Goal: Task Accomplishment & Management: Manage account settings

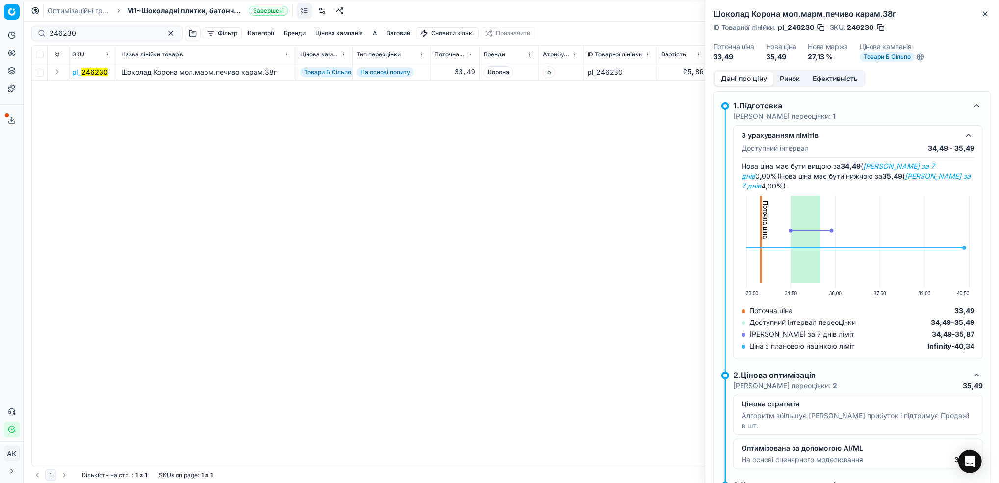
scroll to position [0, 236]
drag, startPoint x: 985, startPoint y: 10, endPoint x: 975, endPoint y: 21, distance: 14.3
click at [985, 10] on icon "button" at bounding box center [985, 14] width 8 height 8
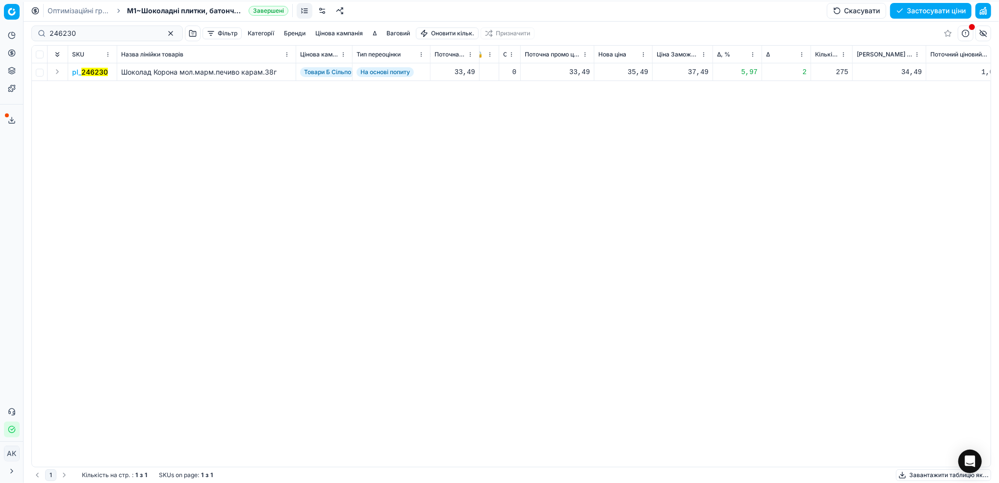
click at [72, 9] on link "Оптимізаційні групи" at bounding box center [79, 11] width 63 height 10
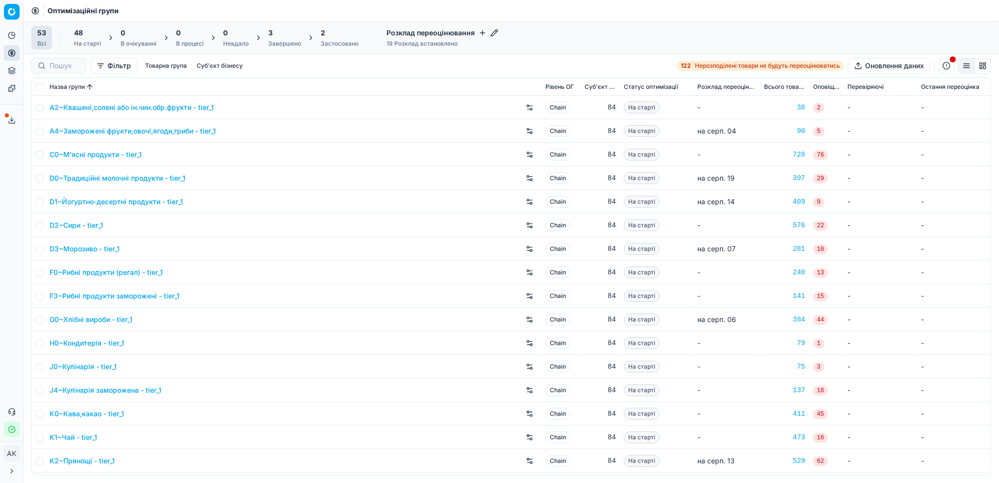
click at [294, 42] on div "Завершено" at bounding box center [284, 44] width 33 height 8
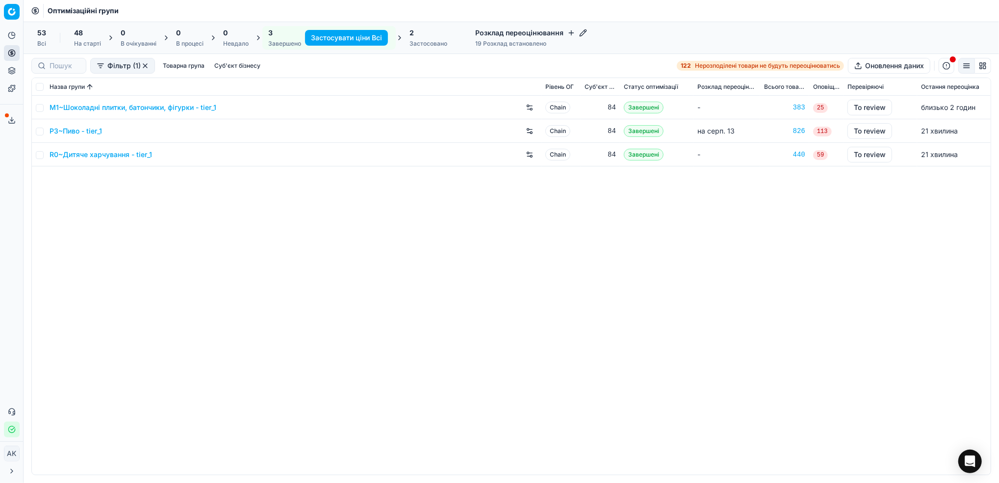
click at [423, 39] on div "2 Застосовано" at bounding box center [429, 38] width 38 height 20
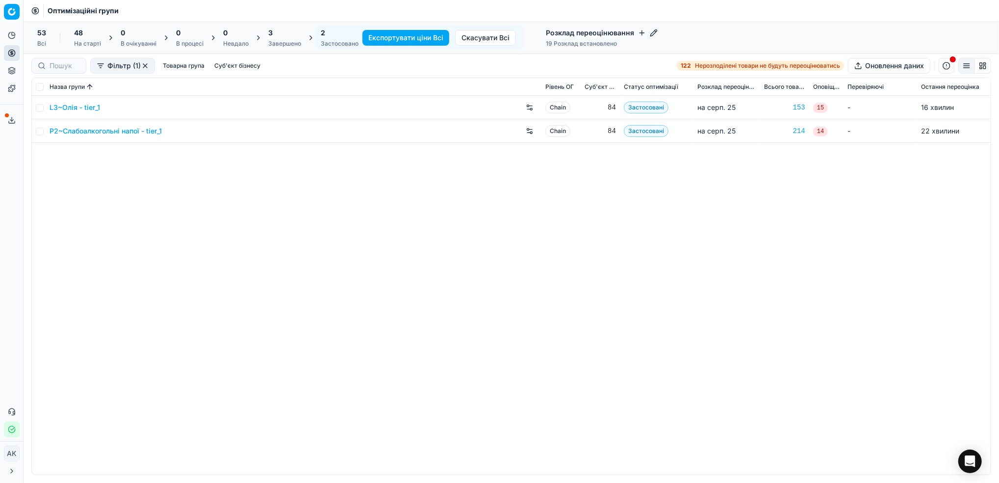
click at [331, 38] on div "2 Застосовано" at bounding box center [340, 38] width 38 height 20
click at [336, 33] on div "2" at bounding box center [340, 33] width 38 height 10
click at [271, 39] on div "3 Завершено" at bounding box center [284, 38] width 33 height 20
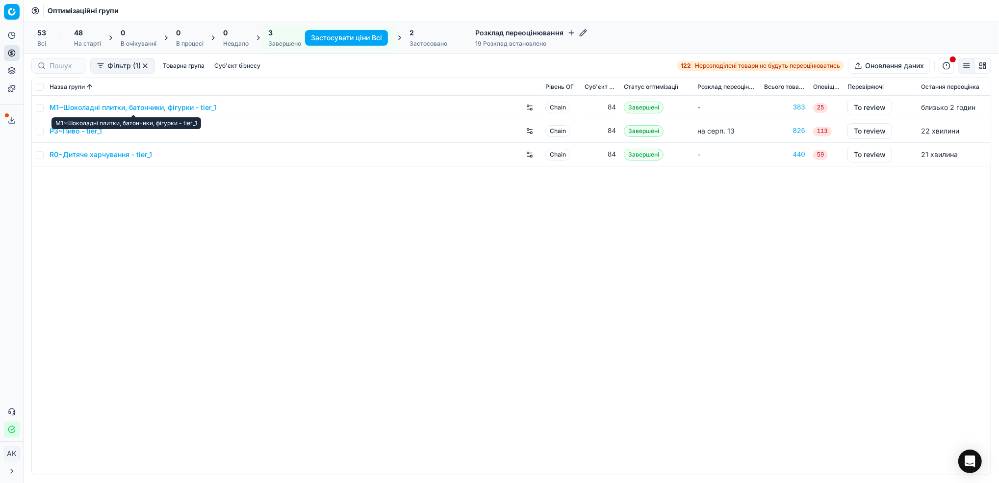
click at [97, 107] on link "M1~Шоколадні плитки, батончики, фігурки - tier_1" at bounding box center [133, 108] width 167 height 10
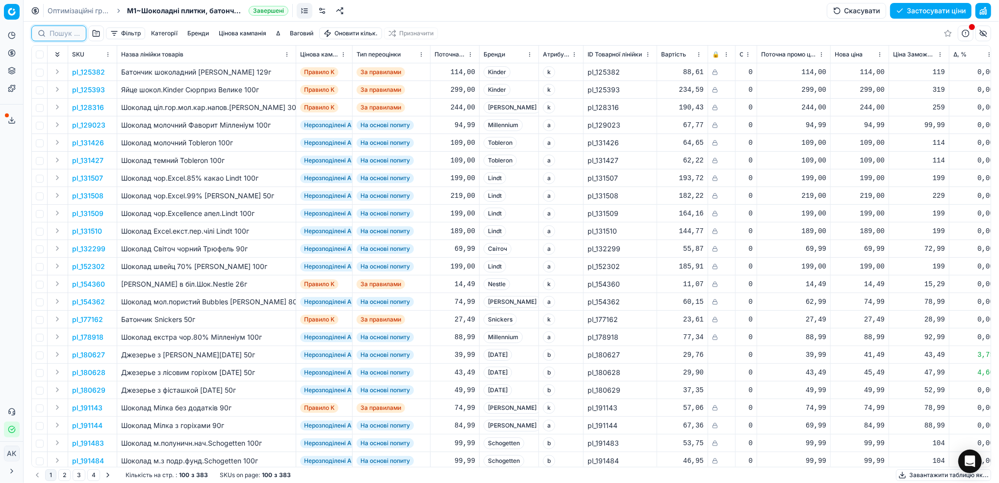
click at [56, 33] on input at bounding box center [65, 33] width 30 height 10
paste input "411742 411743 389286 340264 196355 375235 388812 416730 426888 412954 320967 32…"
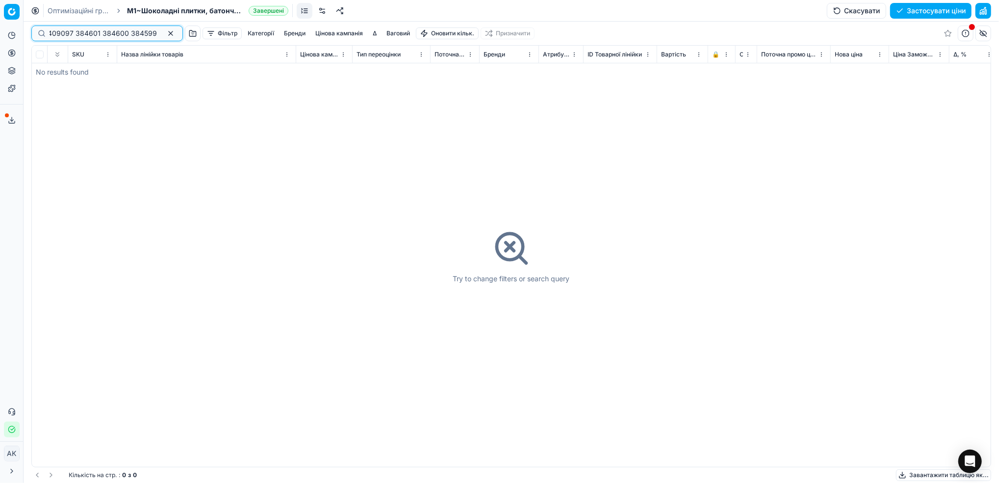
type input "411742 411743 389286 340264 196355 375235 388812 416730 426888 412954 320967 32…"
click at [165, 34] on button "button" at bounding box center [171, 33] width 12 height 12
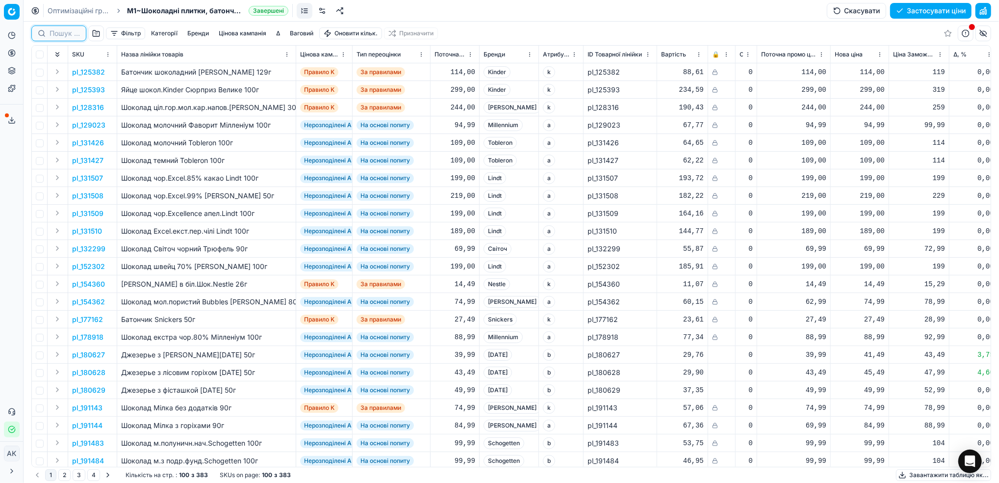
click at [61, 32] on input at bounding box center [65, 33] width 30 height 10
paste input "411742 411743"
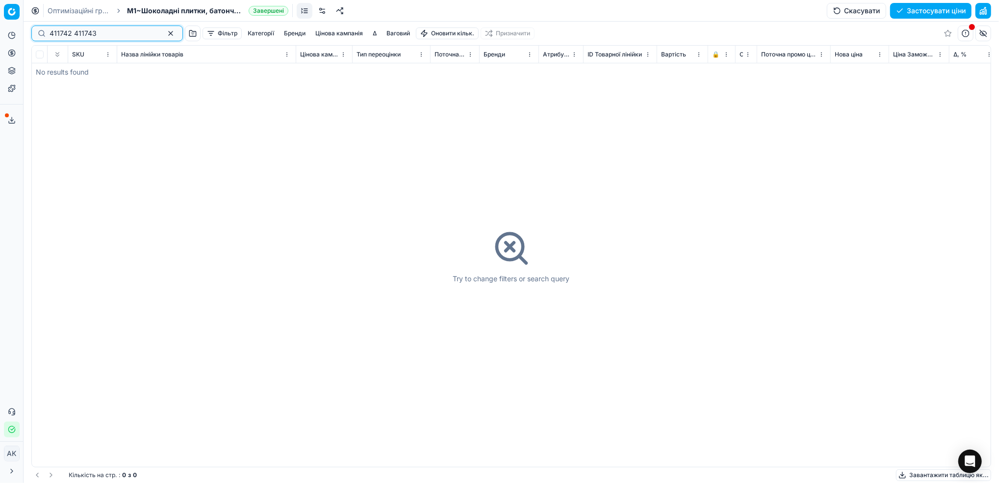
type input "411742 411743"
click at [165, 36] on button "button" at bounding box center [171, 33] width 12 height 12
click at [130, 36] on button "Фільтр" at bounding box center [125, 33] width 39 height 12
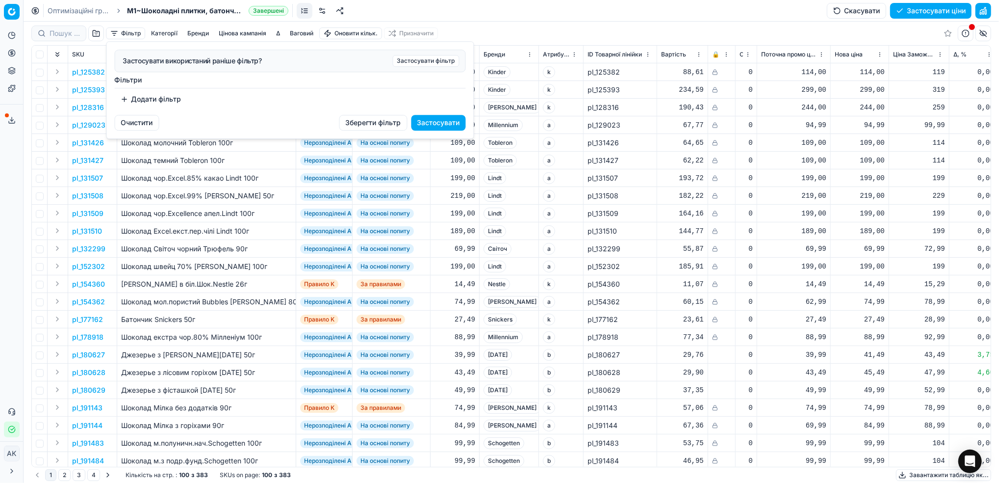
click at [144, 102] on button "Додати фільтр" at bounding box center [151, 99] width 73 height 16
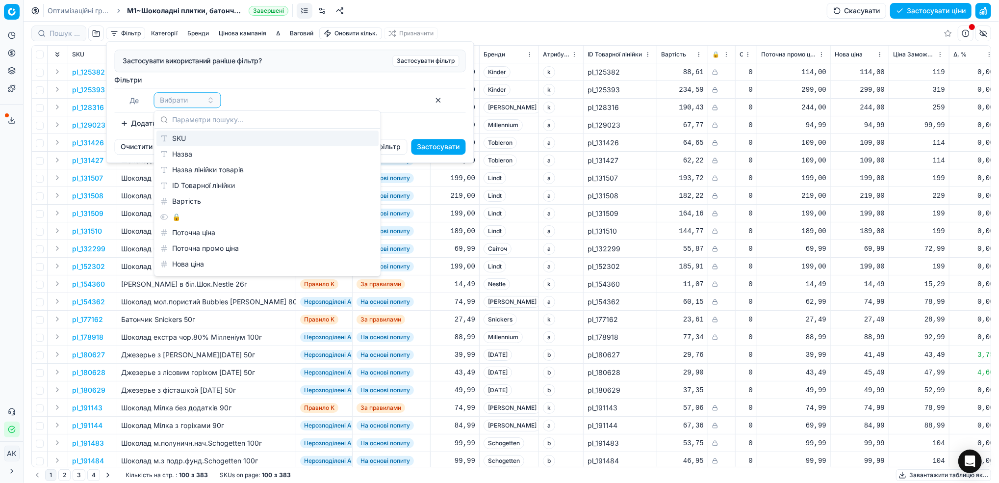
click at [168, 136] on div "SKU" at bounding box center [267, 138] width 222 height 16
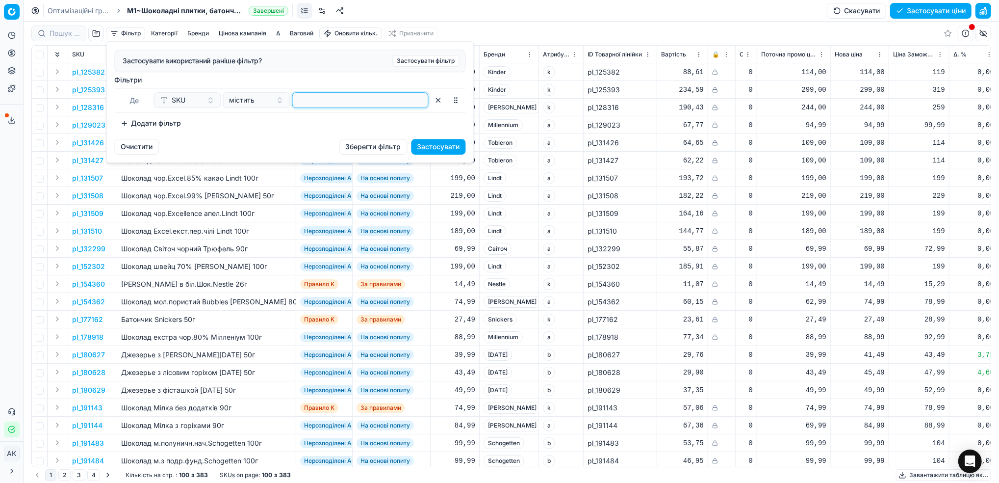
click at [328, 102] on input at bounding box center [361, 100] width 128 height 15
click at [442, 148] on button "Застосувати" at bounding box center [438, 147] width 54 height 16
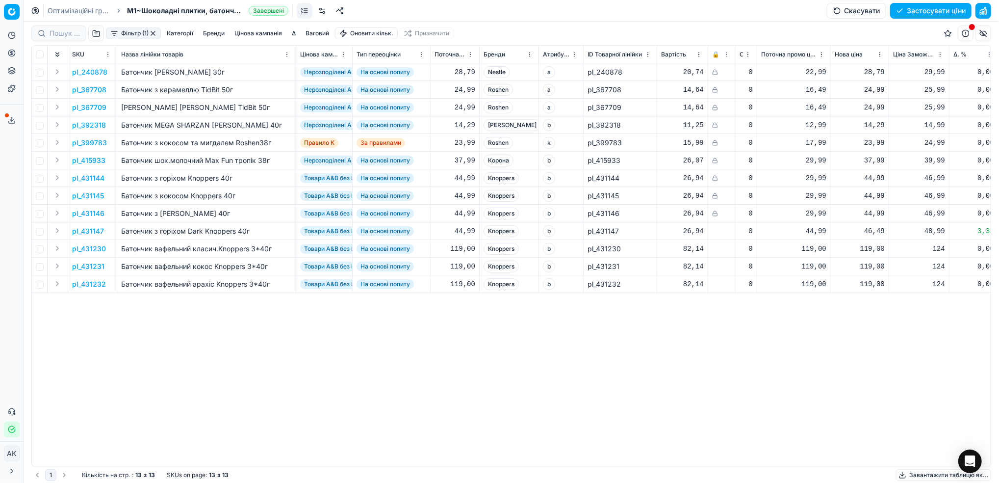
drag, startPoint x: 62, startPoint y: 12, endPoint x: 316, endPoint y: 126, distance: 278.8
click at [62, 12] on link "Оптимізаційні групи" at bounding box center [79, 11] width 63 height 10
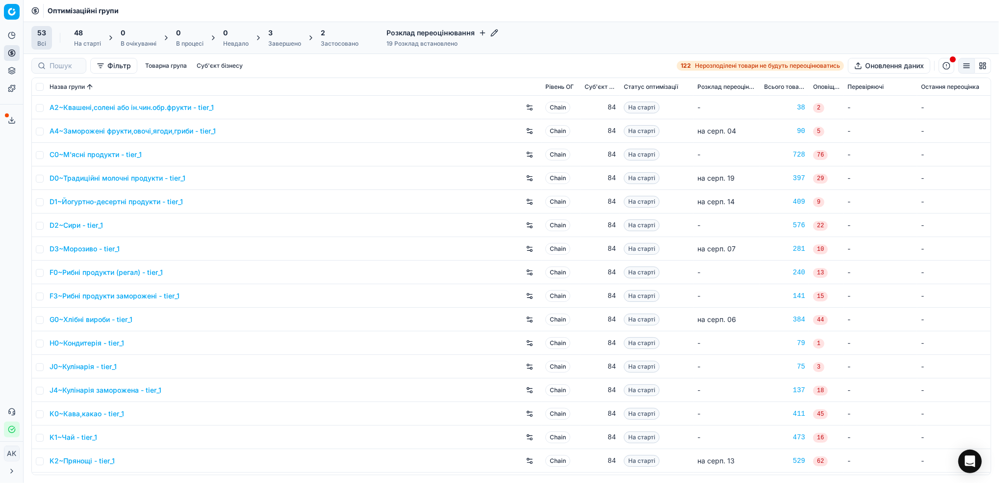
click at [280, 40] on div "Завершено" at bounding box center [284, 44] width 33 height 8
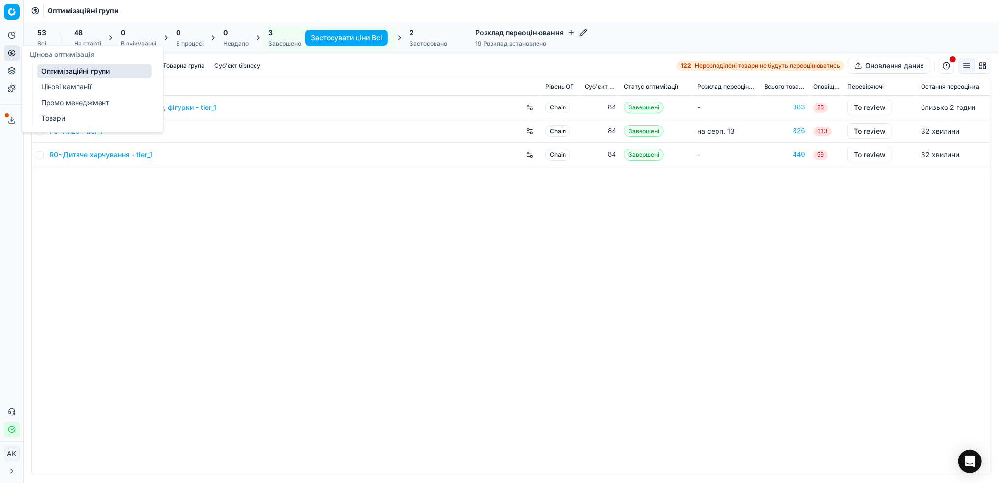
click at [48, 86] on link "Цінові кампанії" at bounding box center [94, 87] width 114 height 14
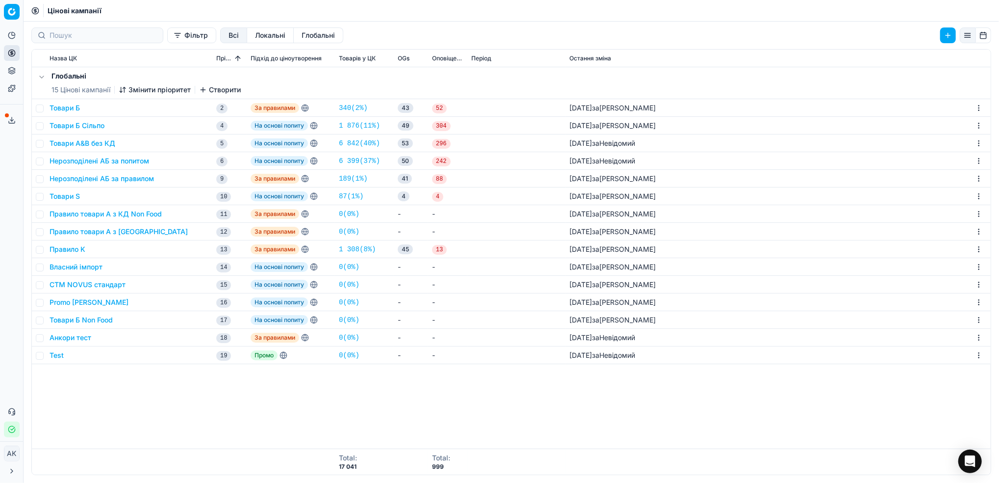
click at [83, 161] on button "Нерозподілені АБ за попитом" at bounding box center [100, 161] width 100 height 10
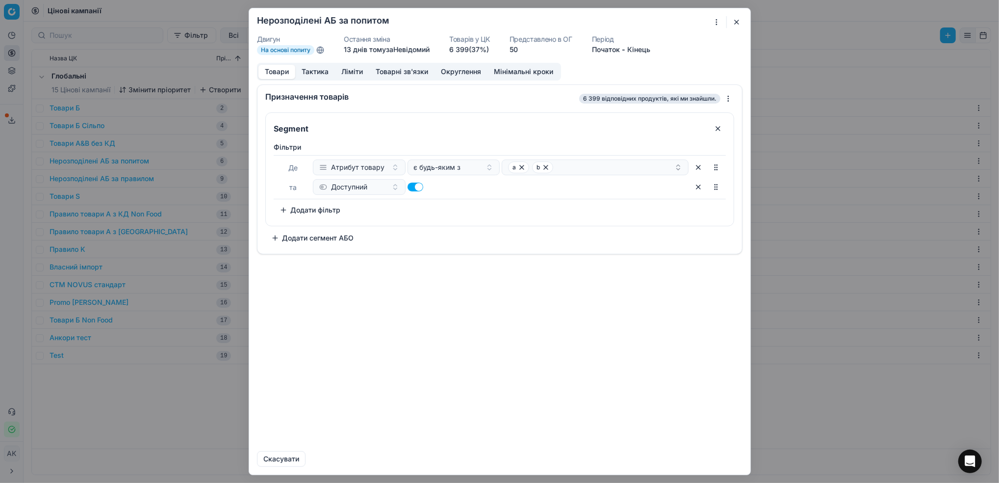
click at [317, 71] on button "Тактика" at bounding box center [315, 72] width 40 height 14
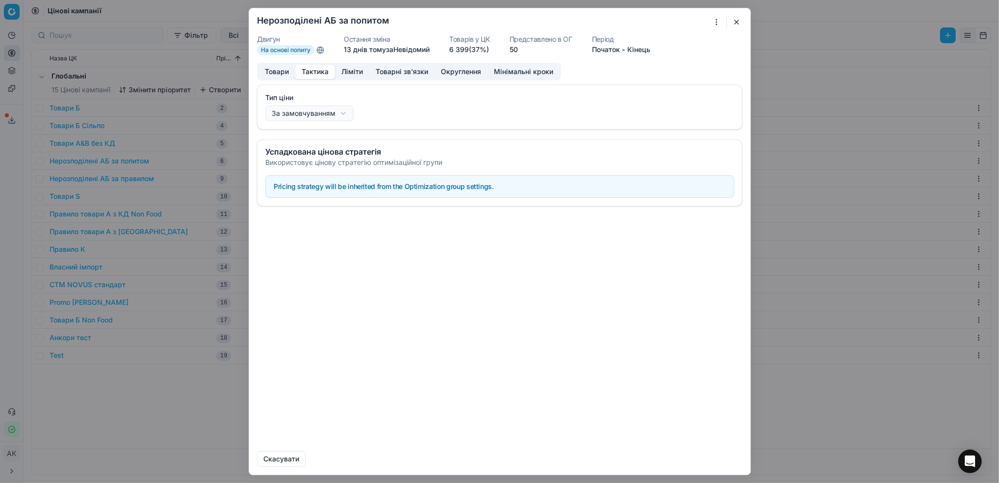
click at [355, 75] on button "Ліміти" at bounding box center [352, 72] width 34 height 14
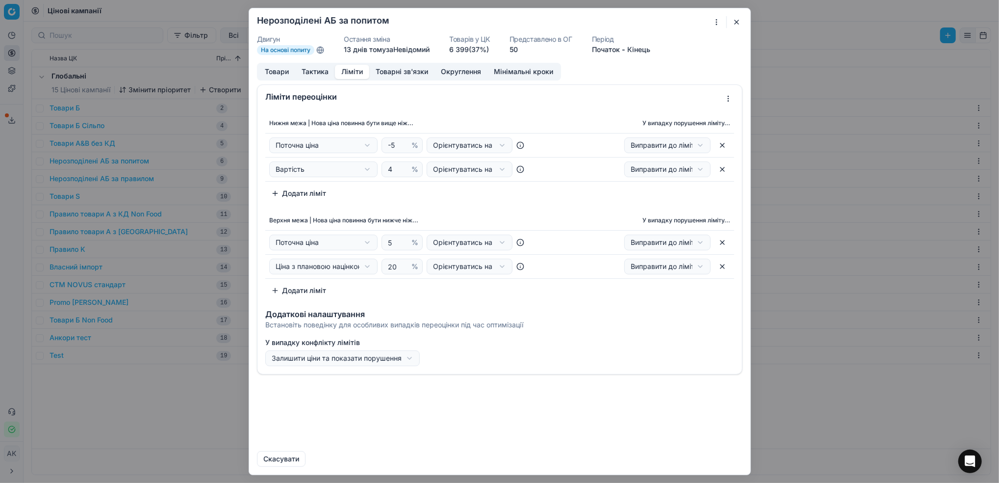
click at [735, 22] on button "button" at bounding box center [737, 22] width 12 height 12
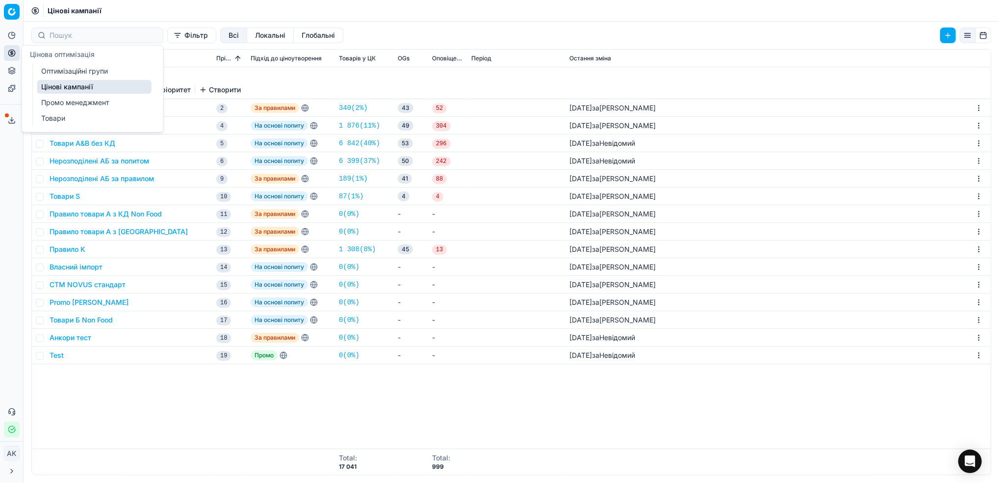
click at [68, 69] on link "Оптимізаційні групи" at bounding box center [94, 71] width 114 height 14
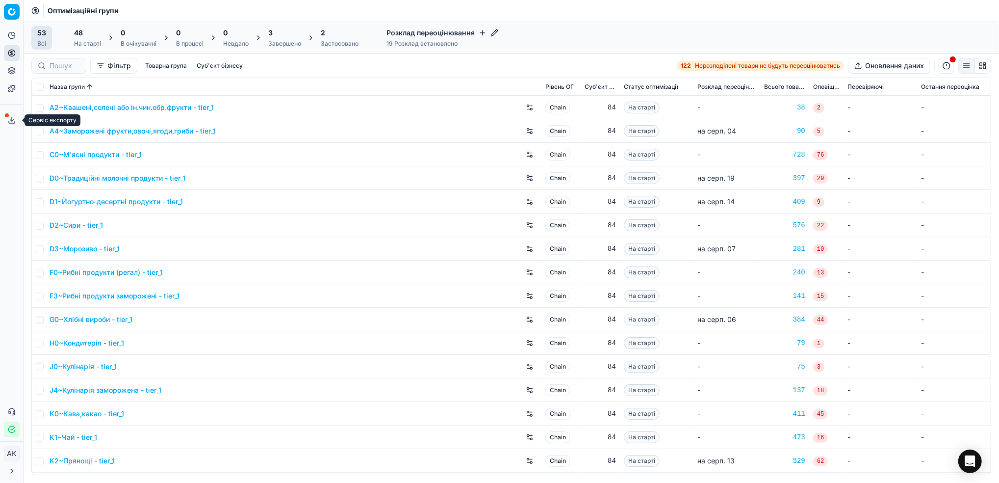
click at [8, 123] on icon at bounding box center [12, 120] width 8 height 8
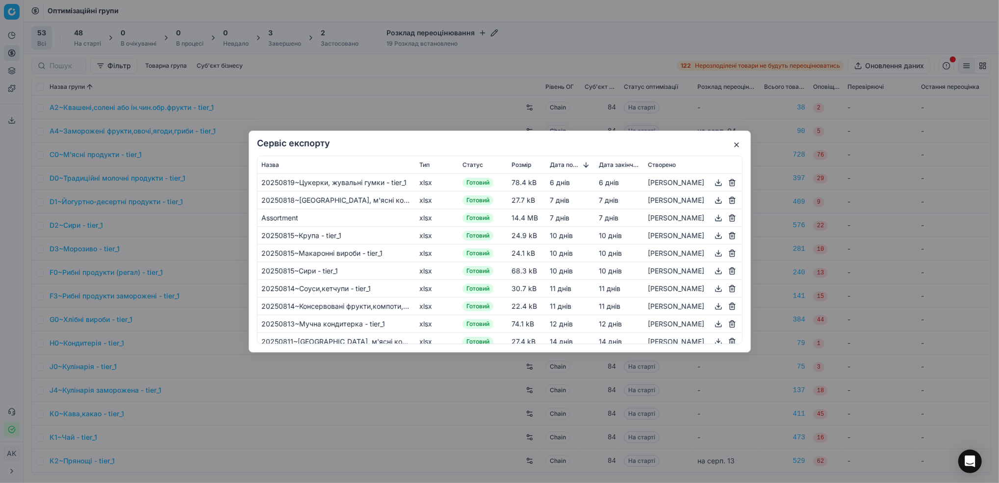
click at [736, 143] on button "button" at bounding box center [737, 145] width 12 height 12
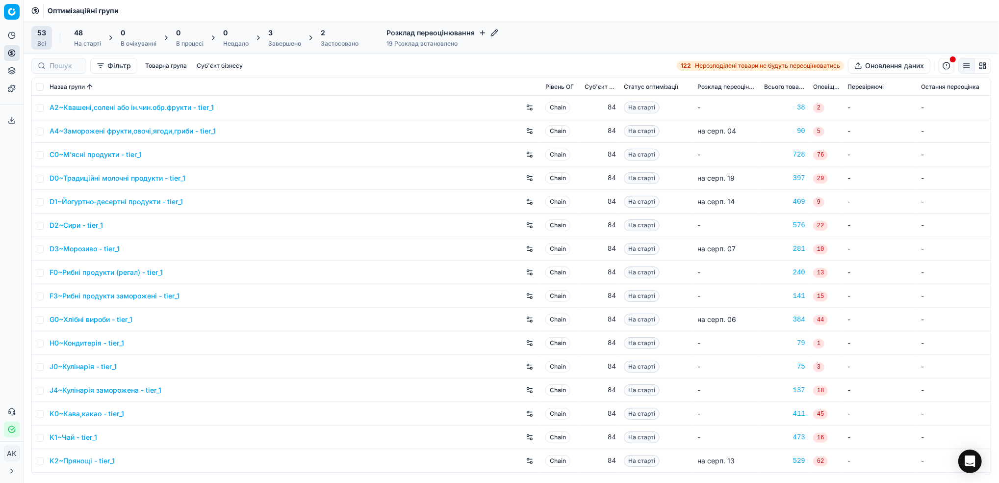
drag, startPoint x: 613, startPoint y: 271, endPoint x: 999, endPoint y: 481, distance: 439.1
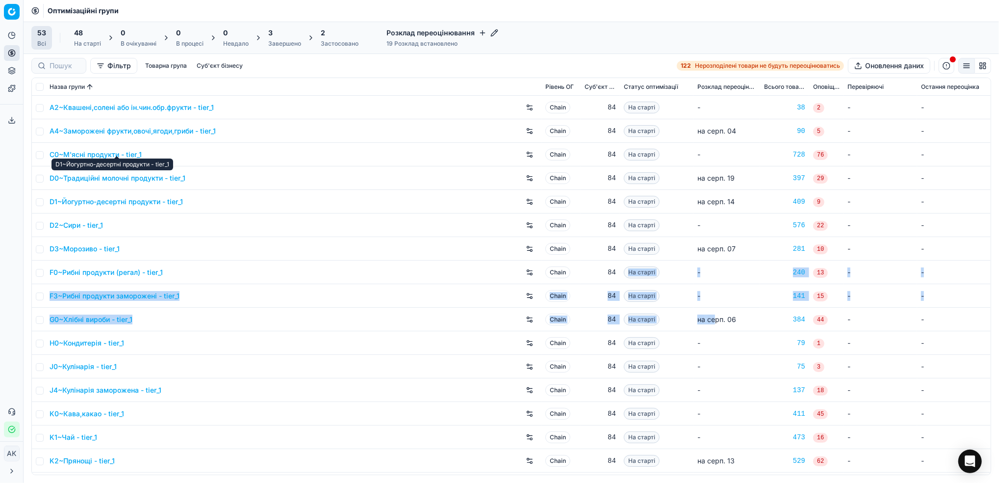
scroll to position [65, 0]
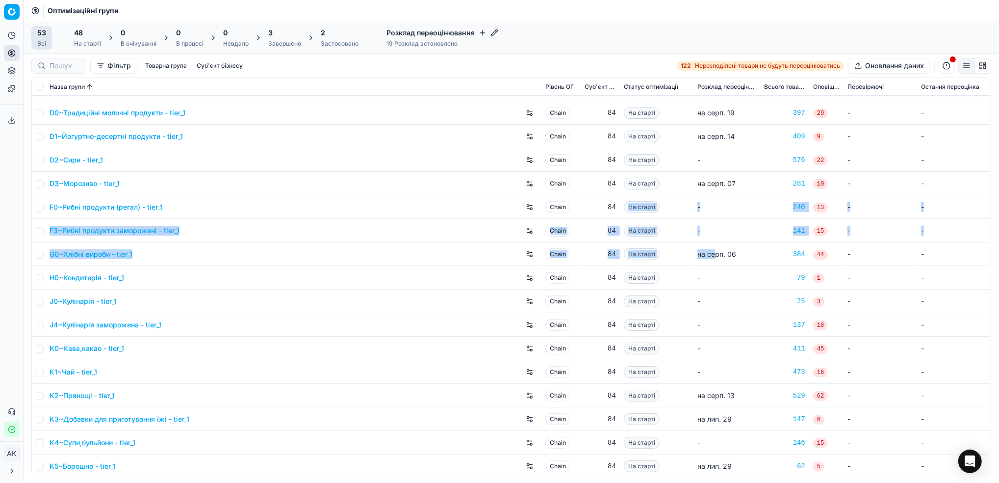
click at [64, 156] on link "D2~Сири - tier_1" at bounding box center [76, 160] width 53 height 10
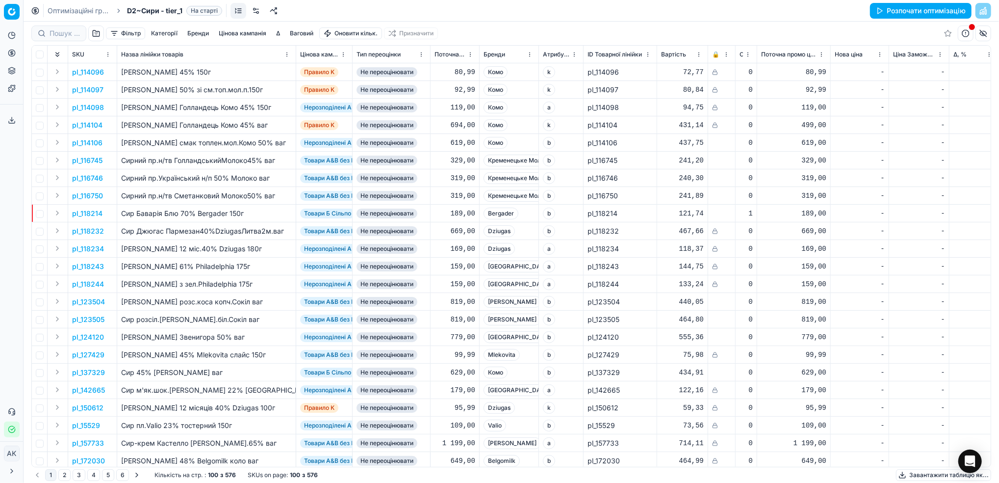
click at [257, 14] on link at bounding box center [256, 11] width 16 height 16
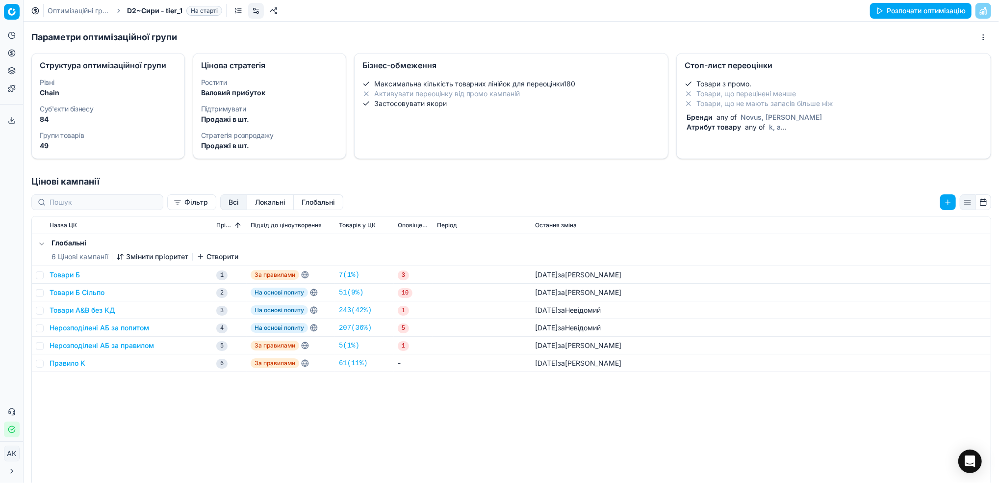
click at [713, 132] on div "Тип товару за джерелом надходження(Свій імпорт) any of так" at bounding box center [832, 137] width 294 height 10
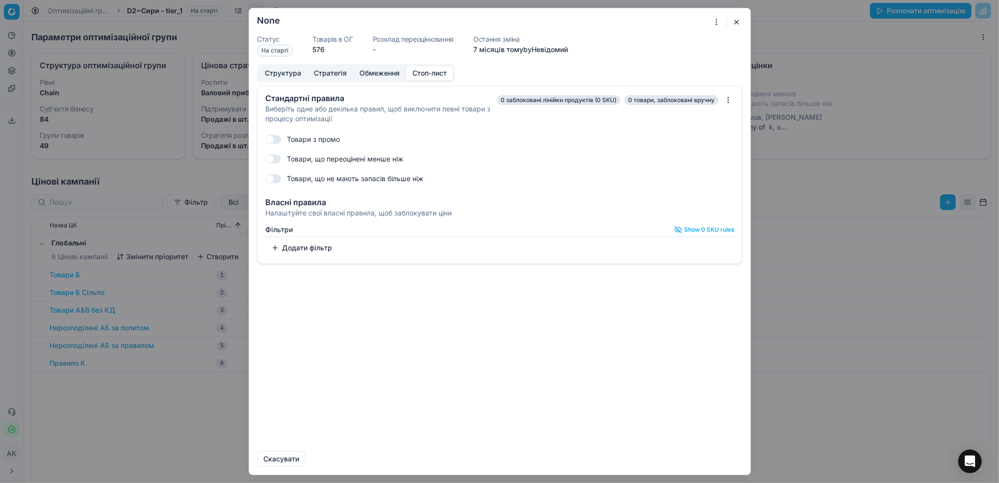
checkbox input "true"
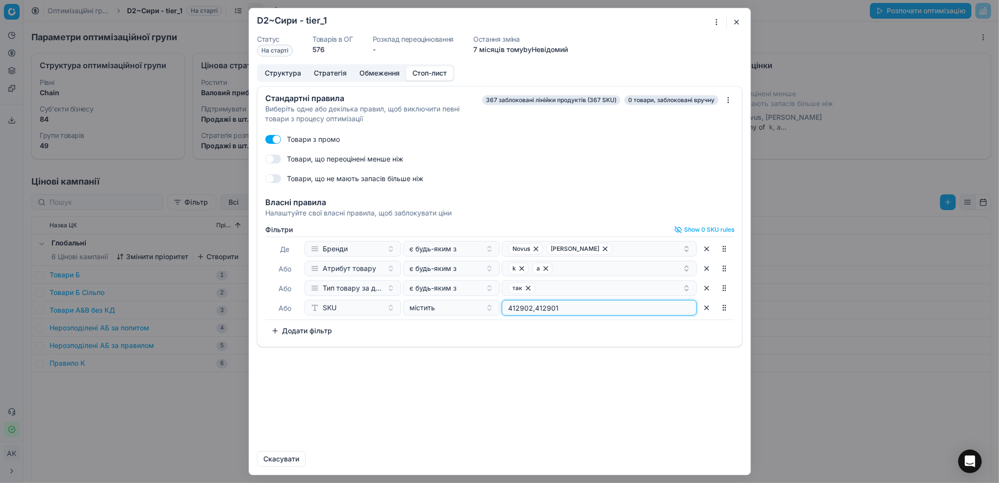
click at [580, 310] on input "412902,412901" at bounding box center [599, 307] width 186 height 15
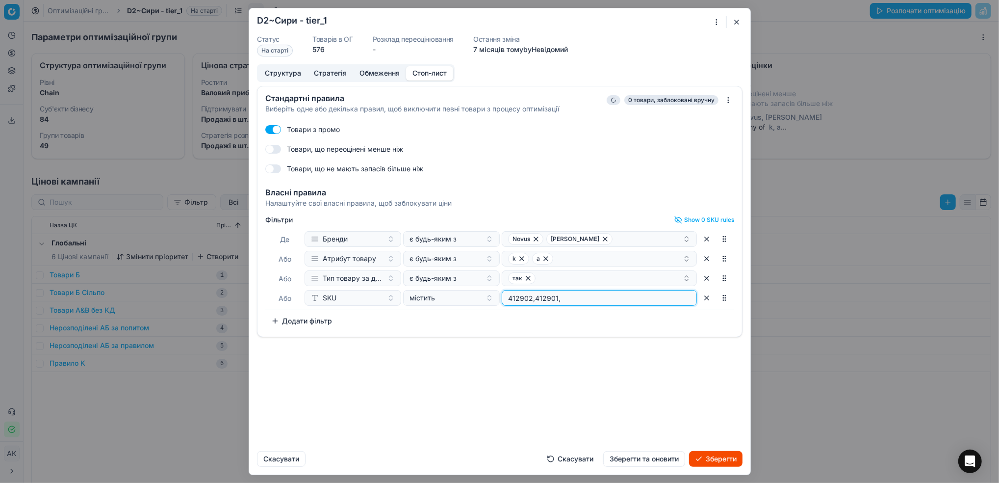
type input "412902,412901,"
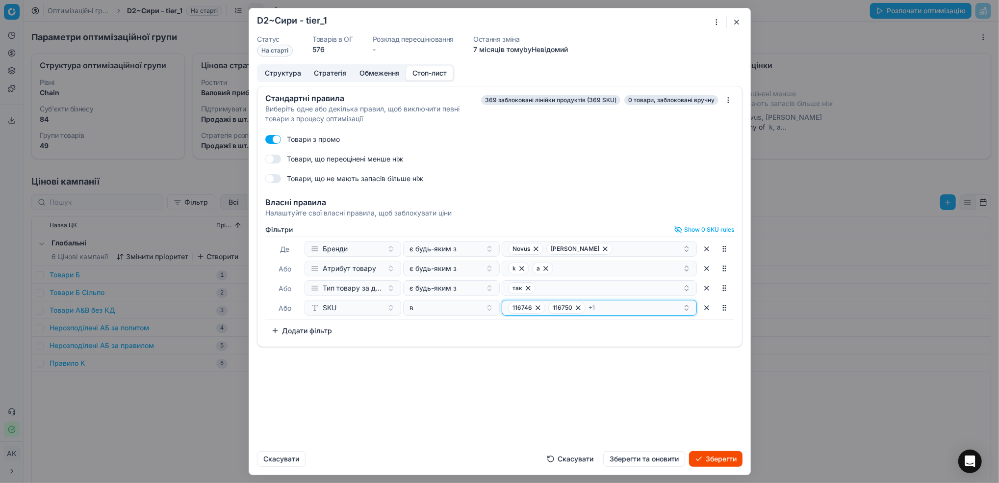
click at [599, 312] on div "116746 116750 + 1" at bounding box center [595, 308] width 175 height 12
click at [397, 420] on div "Стандартні правила Виберіть одне або декілька правил, щоб виключити певні товар…" at bounding box center [499, 264] width 501 height 357
click at [589, 310] on span "+ 1" at bounding box center [592, 308] width 6 height 8
click at [354, 408] on div "Стандартні правила Виберіть одне або декілька правил, щоб виключити певні товар…" at bounding box center [499, 264] width 501 height 357
click at [567, 468] on form "Oprimization group is saving... D2~Сири - tier_1 Статус На старті Товарів в ОГ …" at bounding box center [499, 241] width 501 height 466
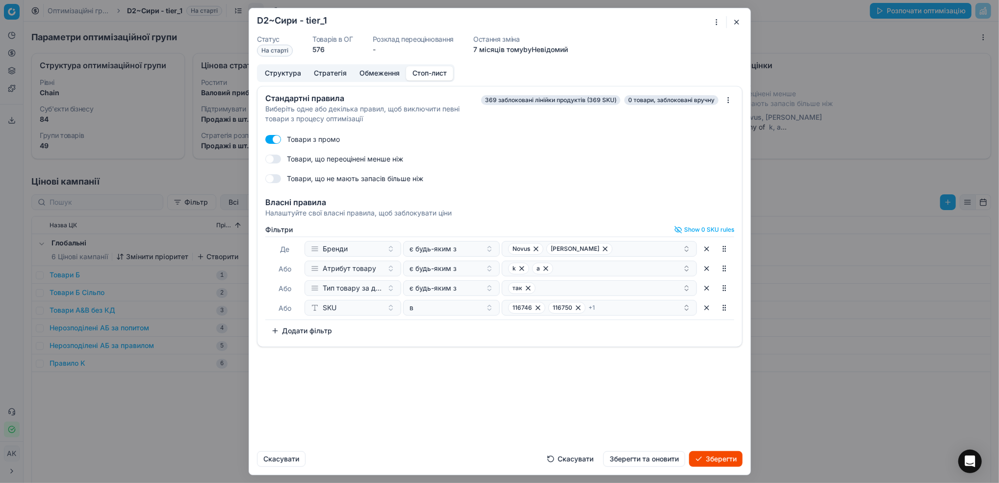
click at [561, 462] on button "Скасувати" at bounding box center [570, 459] width 58 height 16
click at [736, 23] on button "button" at bounding box center [737, 22] width 12 height 12
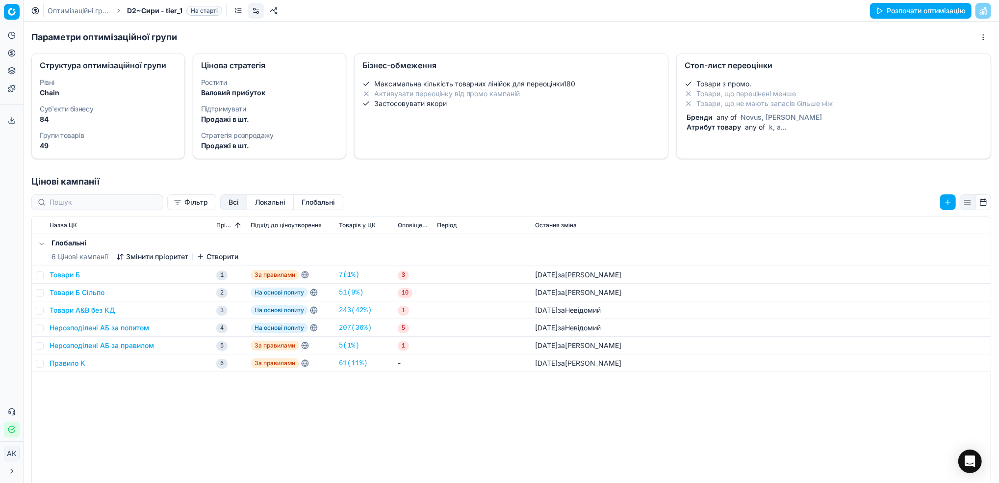
click at [727, 99] on li "Товари, що не мають запасів більше ніж" at bounding box center [834, 104] width 298 height 10
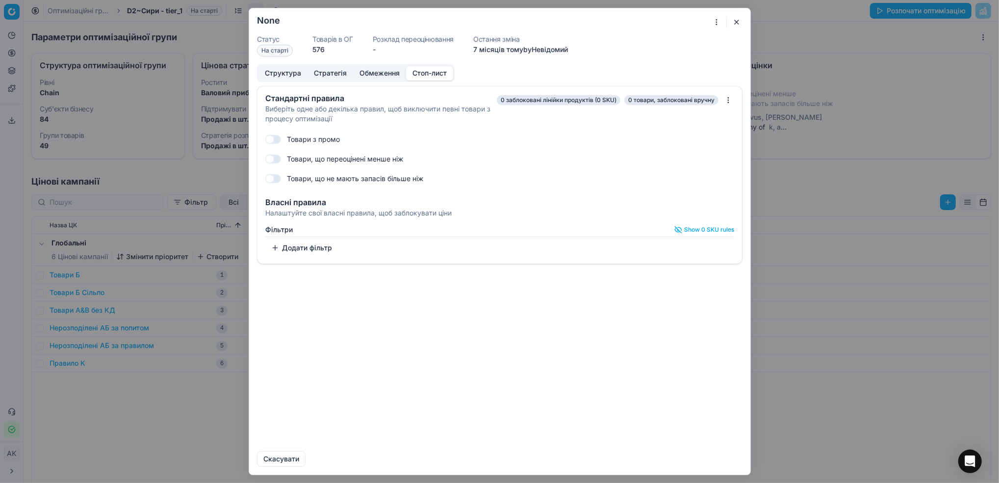
checkbox input "true"
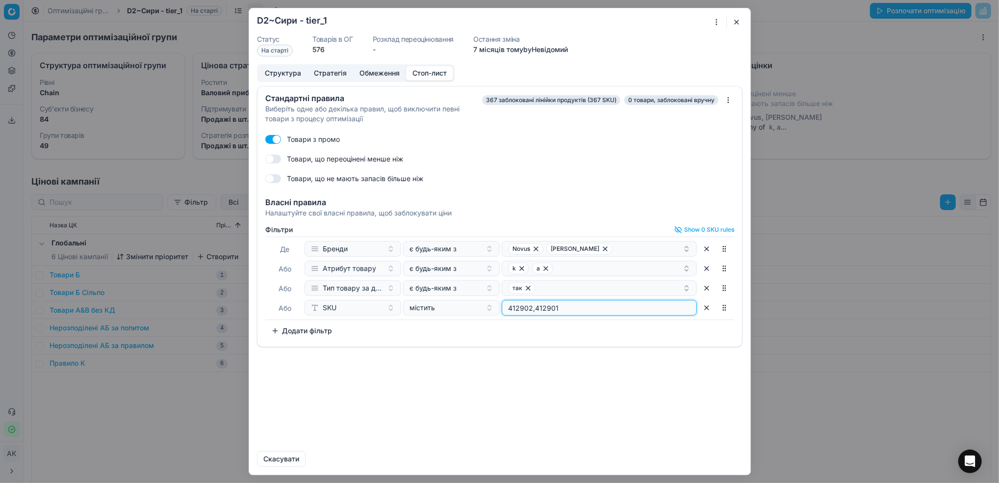
click at [606, 309] on input "412902,412901" at bounding box center [599, 307] width 186 height 15
click at [599, 313] on input "412902,412901" at bounding box center [599, 307] width 186 height 15
click at [726, 308] on button "button" at bounding box center [725, 308] width 16 height 16
click at [597, 358] on div "Стандартні правила Виберіть одне або декілька правил, щоб виключити певні товар…" at bounding box center [499, 264] width 501 height 357
click at [575, 308] on input "412902,412901" at bounding box center [599, 307] width 186 height 15
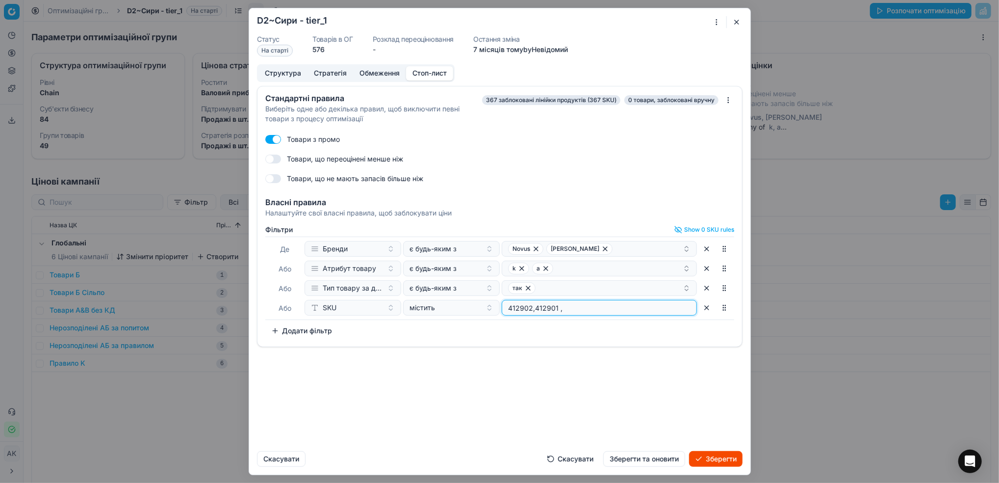
paste input "116746"
paste input "116750"
type input "412902,412901 ,116746,116750"
click at [730, 457] on button "Зберегти" at bounding box center [715, 459] width 53 height 16
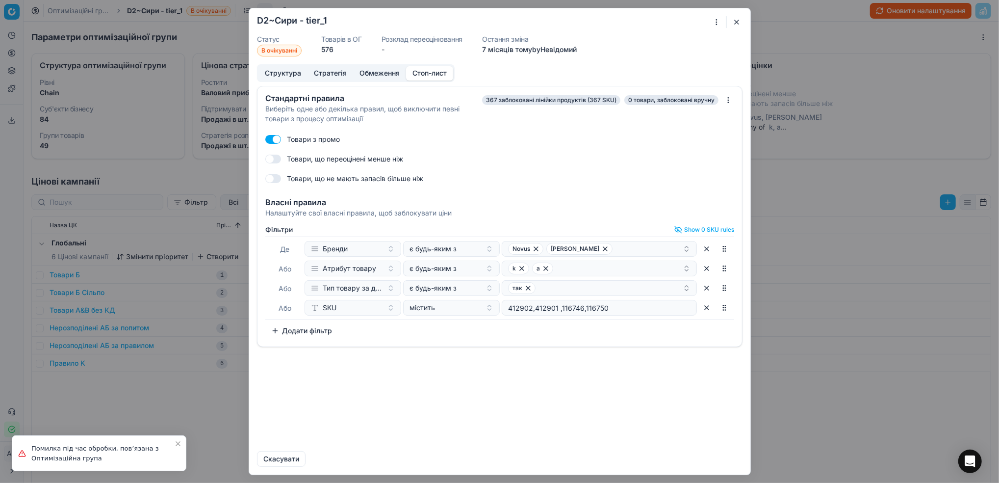
click at [736, 20] on button "button" at bounding box center [737, 22] width 12 height 12
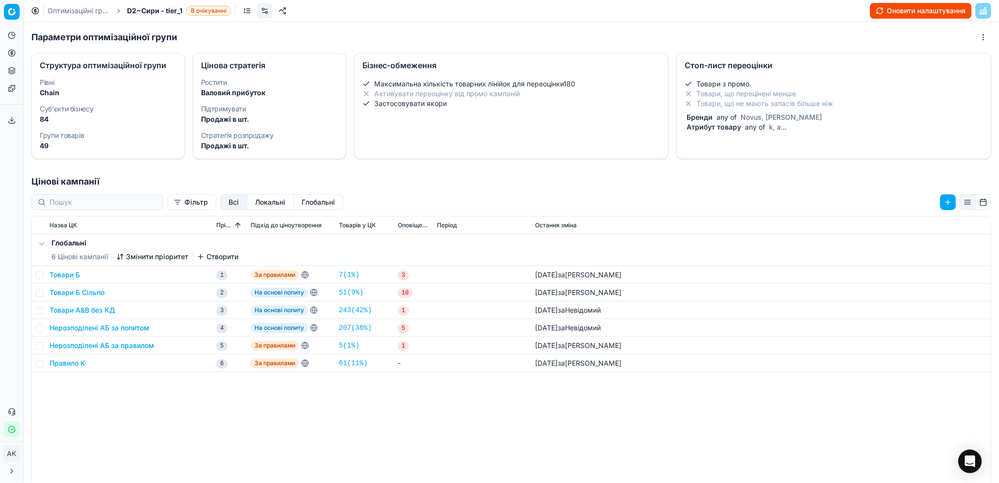
click at [81, 7] on link "Оптимізаційні групи" at bounding box center [79, 11] width 63 height 10
